Goal: Go to known website: Access a specific website the user already knows

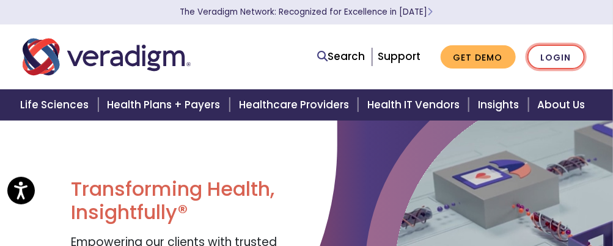
click at [548, 58] on link "Login" at bounding box center [555, 57] width 57 height 25
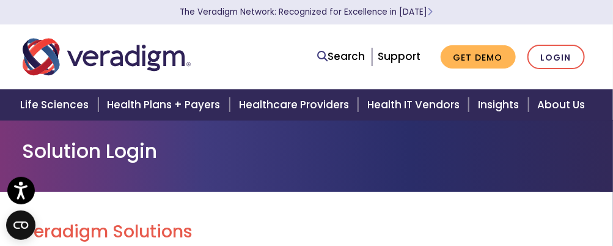
drag, startPoint x: 412, startPoint y: 32, endPoint x: 318, endPoint y: 18, distance: 94.5
click at [411, 32] on nav "Search Support Get Demo Login" at bounding box center [306, 56] width 613 height 65
